Goal: Information Seeking & Learning: Learn about a topic

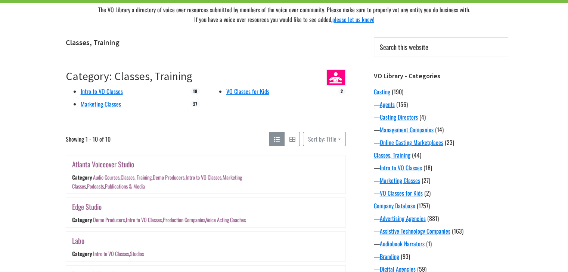
scroll to position [45, 0]
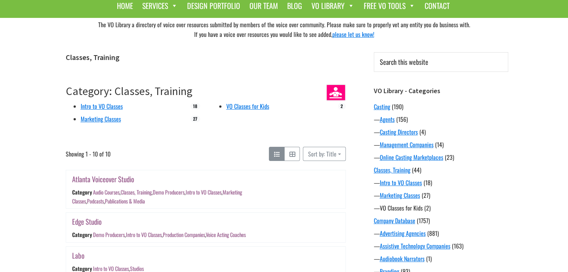
click at [399, 206] on link "VO Classes for Kids" at bounding box center [401, 208] width 43 height 9
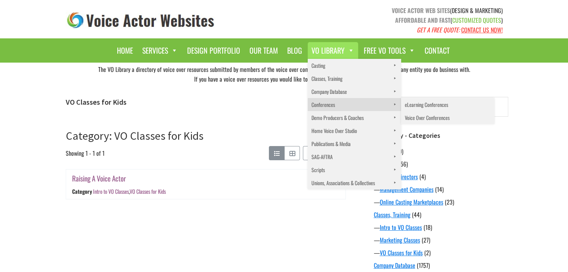
click at [318, 104] on link "Conferences" at bounding box center [353, 104] width 93 height 13
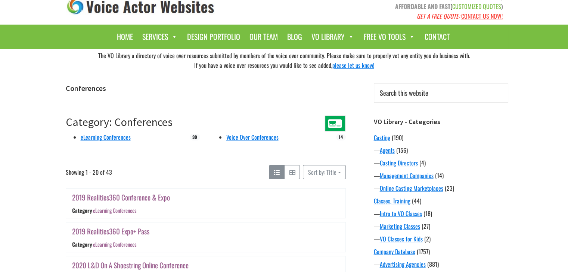
scroll to position [15, 0]
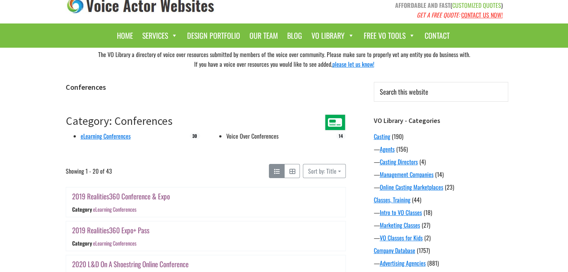
click at [243, 140] on link "Voice Over Conferences" at bounding box center [252, 136] width 52 height 9
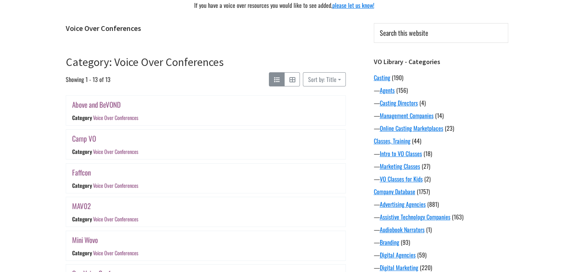
scroll to position [75, 0]
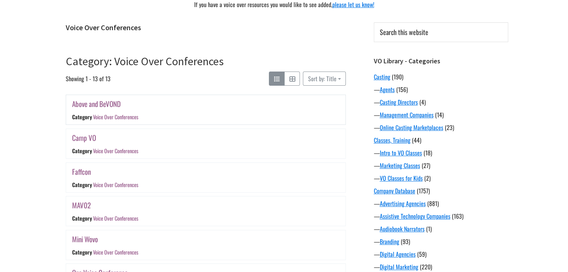
click at [107, 106] on link "Above and BeVOND" at bounding box center [96, 104] width 49 height 11
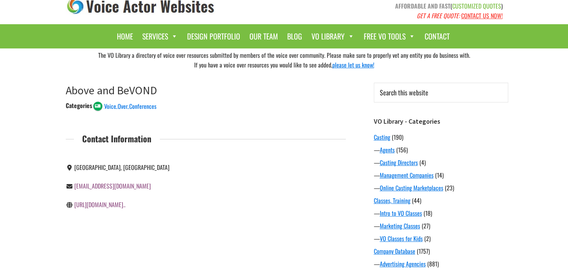
scroll to position [15, 0]
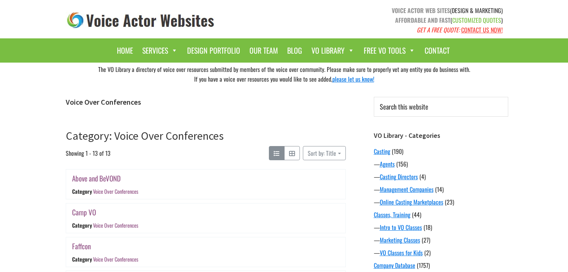
scroll to position [75, 0]
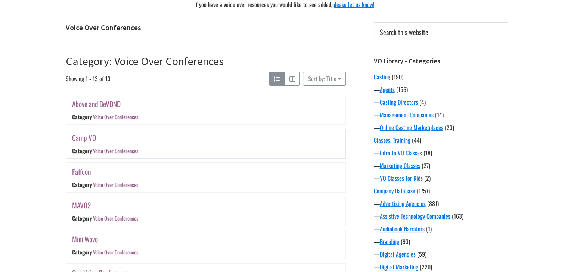
click at [83, 138] on link "Camp VO" at bounding box center [84, 137] width 24 height 11
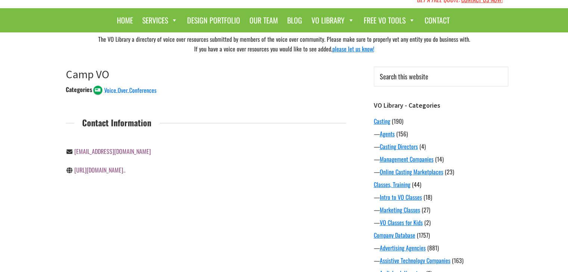
scroll to position [30, 0]
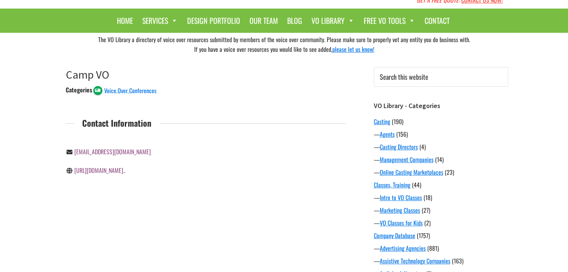
click at [110, 153] on link "pickme@castvoices.com" at bounding box center [112, 151] width 77 height 9
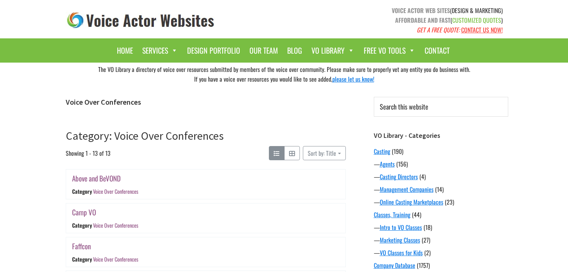
scroll to position [75, 0]
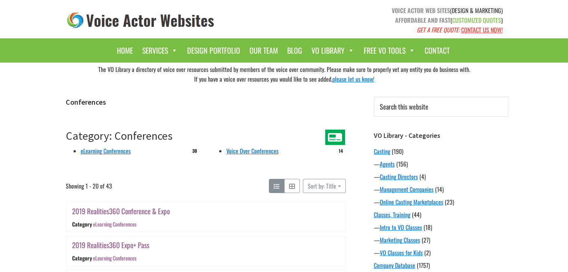
scroll to position [15, 0]
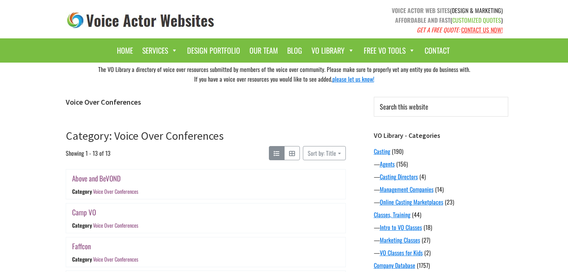
scroll to position [75, 0]
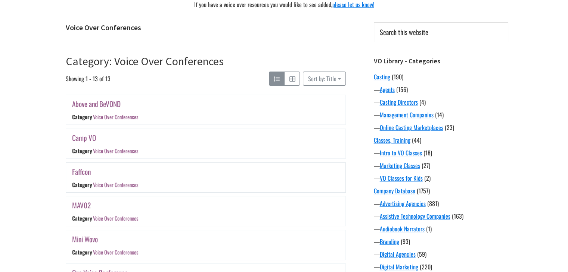
click at [80, 171] on link "Faffcon" at bounding box center [81, 171] width 19 height 11
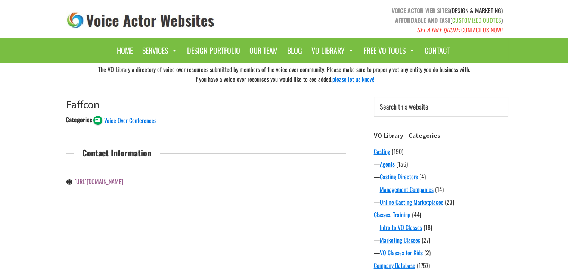
click at [100, 181] on link "[URL][DOMAIN_NAME]" at bounding box center [98, 181] width 49 height 9
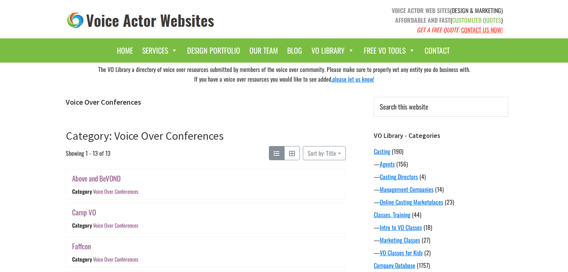
scroll to position [75, 0]
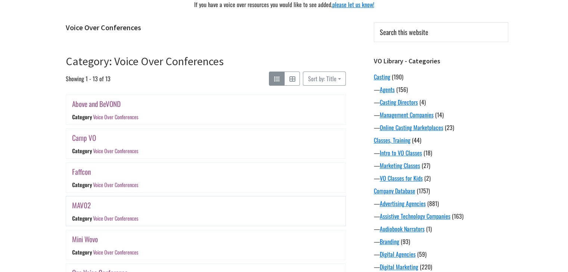
click at [81, 203] on link "MAV02" at bounding box center [81, 205] width 19 height 11
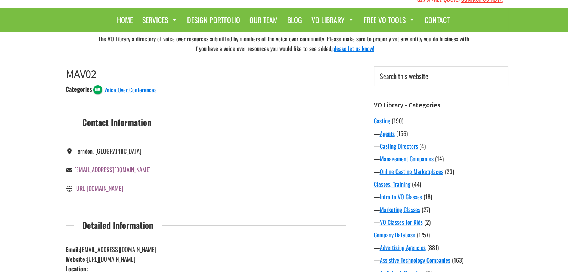
scroll to position [30, 0]
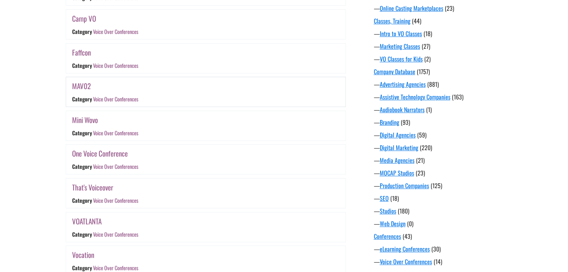
scroll to position [209, 0]
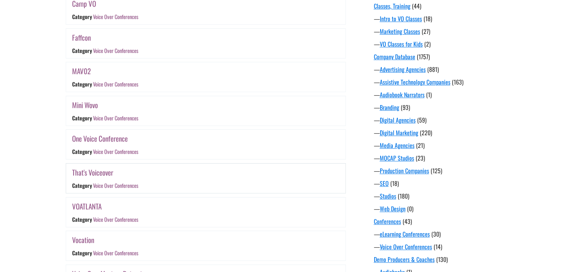
click at [86, 172] on link "That's Voiceover" at bounding box center [92, 172] width 41 height 11
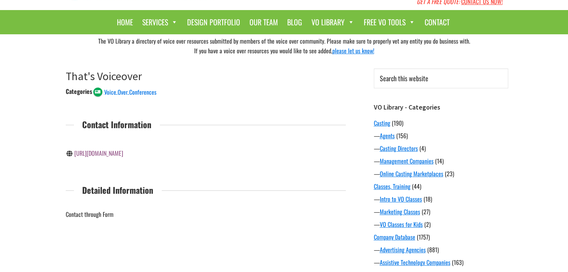
scroll to position [30, 0]
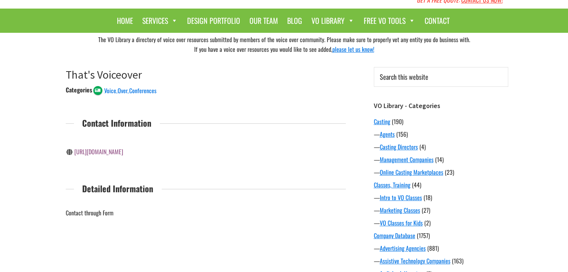
click at [115, 152] on link "http://www.sovas.org/thats-voiceover/" at bounding box center [98, 151] width 49 height 9
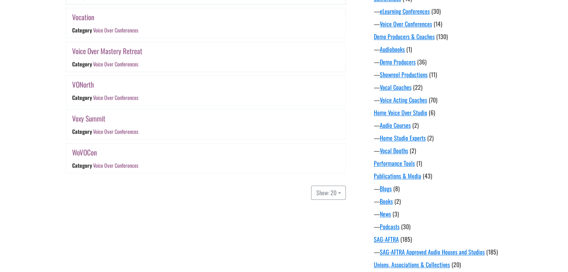
scroll to position [433, 0]
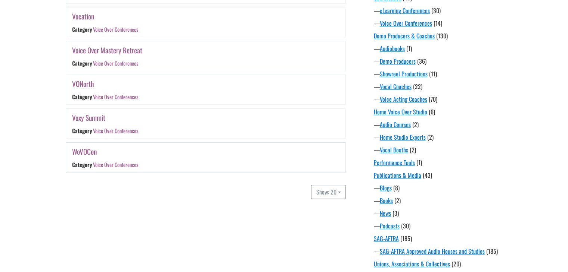
click at [89, 147] on link "WoVOCon" at bounding box center [84, 151] width 25 height 11
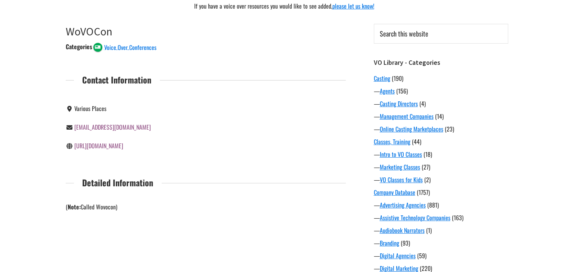
scroll to position [75, 0]
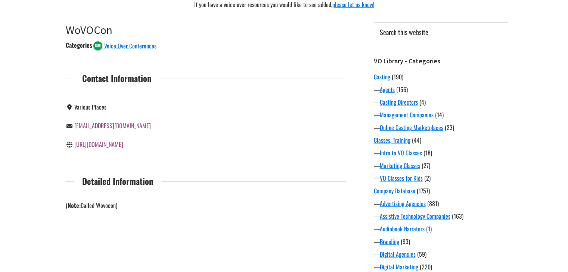
click at [123, 146] on link "[URL][DOMAIN_NAME]" at bounding box center [98, 144] width 49 height 9
